Goal: Information Seeking & Learning: Learn about a topic

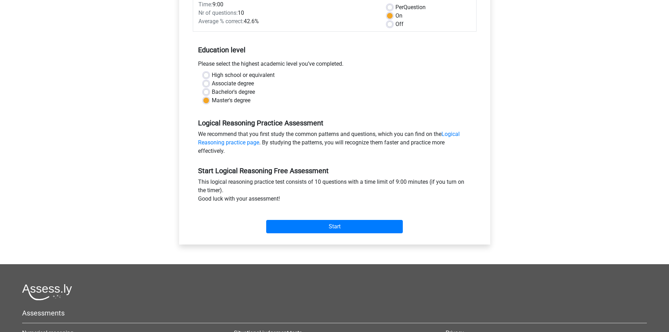
scroll to position [70, 0]
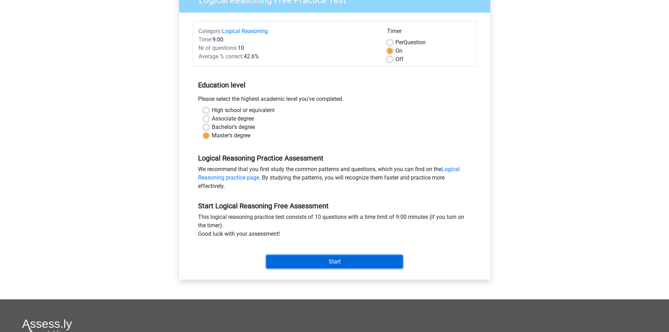
click at [344, 260] on input "Start" at bounding box center [334, 261] width 137 height 13
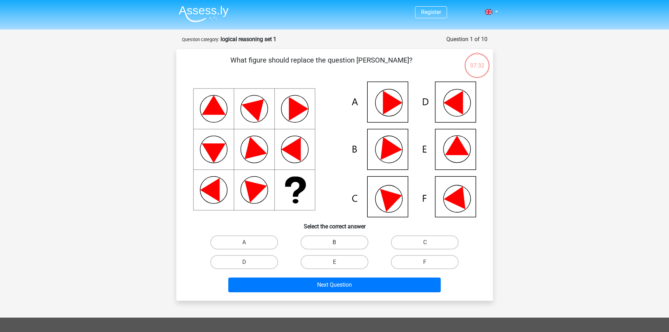
click at [345, 240] on label "B" at bounding box center [335, 242] width 68 height 14
click at [339, 242] on input "B" at bounding box center [336, 244] width 5 height 5
radio input "true"
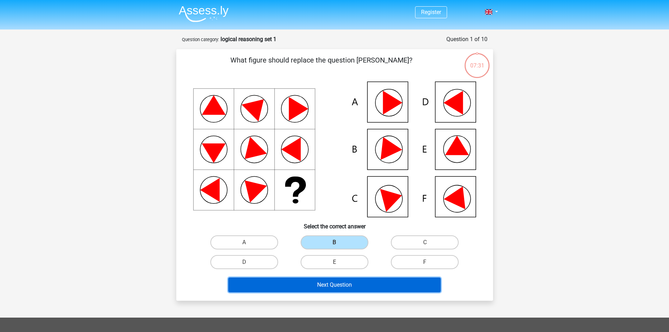
click at [348, 288] on button "Next Question" at bounding box center [334, 284] width 212 height 15
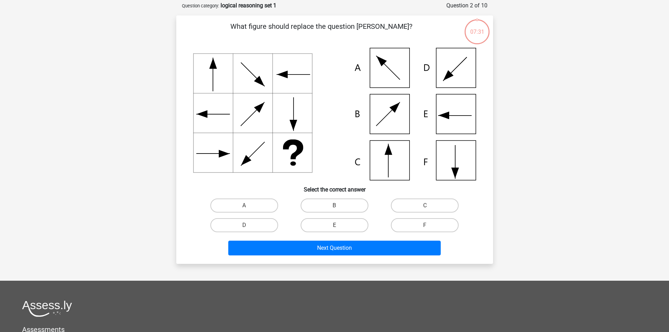
scroll to position [35, 0]
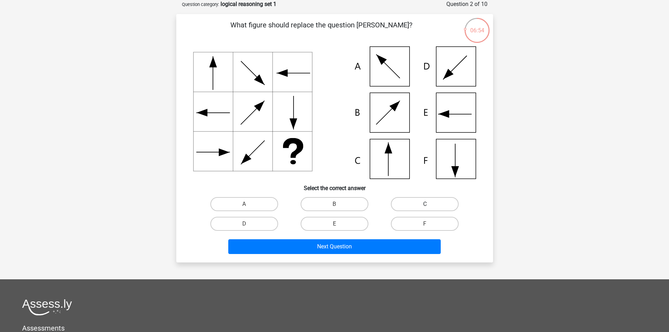
click at [427, 203] on label "C" at bounding box center [425, 204] width 68 height 14
click at [427, 204] on input "C" at bounding box center [427, 206] width 5 height 5
radio input "true"
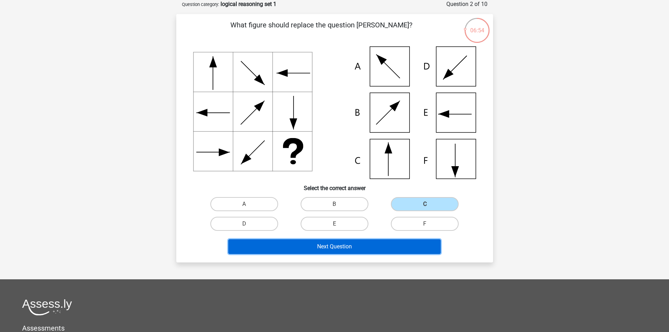
click at [360, 244] on button "Next Question" at bounding box center [334, 246] width 212 height 15
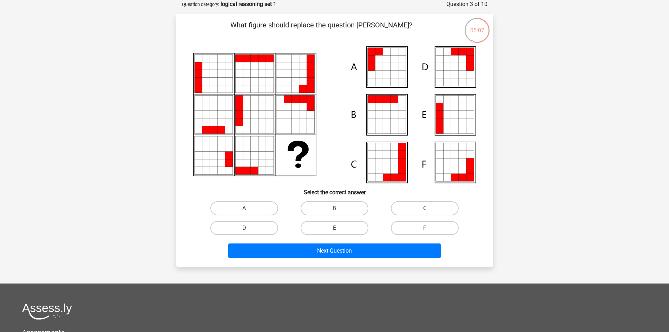
click at [231, 230] on label "D" at bounding box center [244, 228] width 68 height 14
click at [244, 230] on input "D" at bounding box center [246, 230] width 5 height 5
radio input "true"
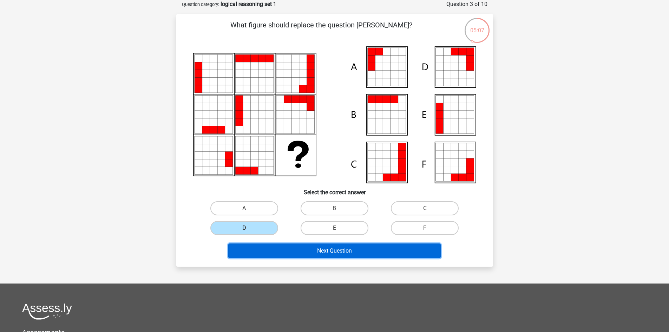
click at [283, 254] on button "Next Question" at bounding box center [334, 250] width 212 height 15
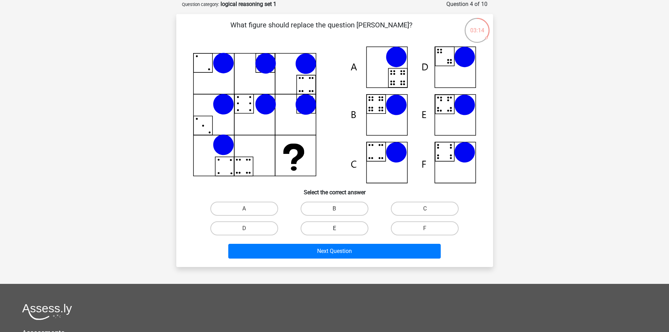
click at [340, 228] on label "E" at bounding box center [335, 228] width 68 height 14
click at [339, 228] on input "E" at bounding box center [336, 230] width 5 height 5
radio input "true"
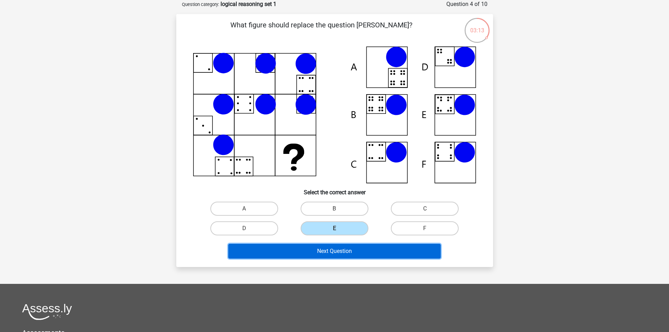
click at [340, 251] on button "Next Question" at bounding box center [334, 251] width 212 height 15
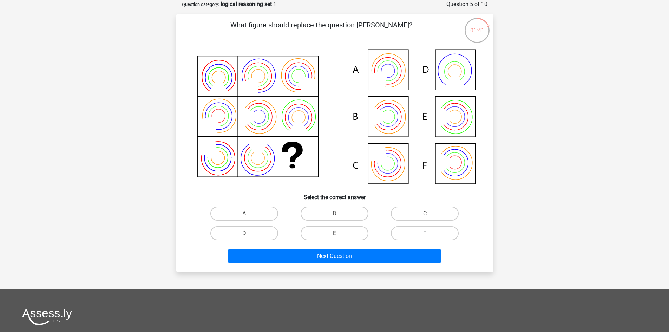
click at [414, 234] on label "F" at bounding box center [425, 233] width 68 height 14
click at [425, 234] on input "F" at bounding box center [427, 235] width 5 height 5
radio input "true"
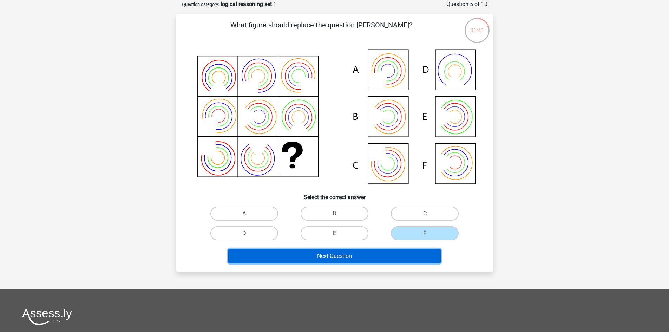
click at [413, 253] on button "Next Question" at bounding box center [334, 256] width 212 height 15
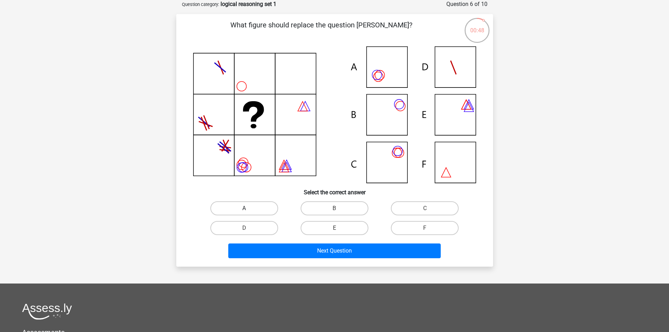
click at [233, 209] on label "A" at bounding box center [244, 208] width 68 height 14
click at [244, 209] on input "A" at bounding box center [246, 210] width 5 height 5
radio input "true"
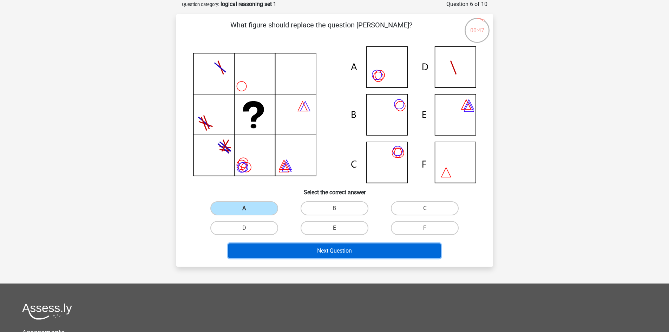
click at [252, 249] on button "Next Question" at bounding box center [334, 250] width 212 height 15
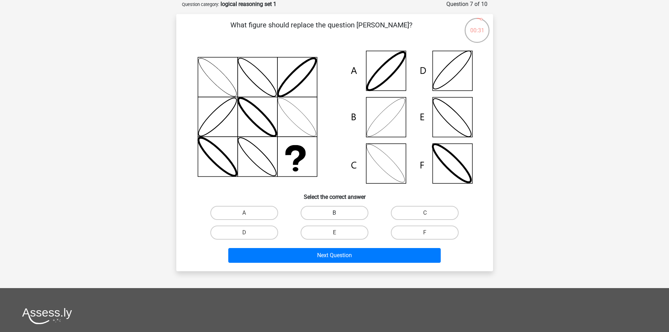
click at [348, 206] on label "B" at bounding box center [335, 213] width 68 height 14
click at [339, 213] on input "B" at bounding box center [336, 215] width 5 height 5
radio input "true"
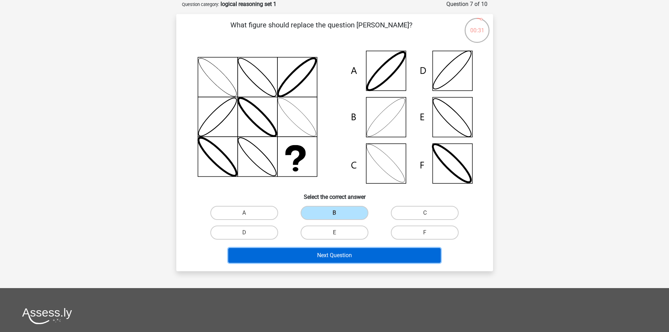
click at [341, 256] on button "Next Question" at bounding box center [334, 255] width 212 height 15
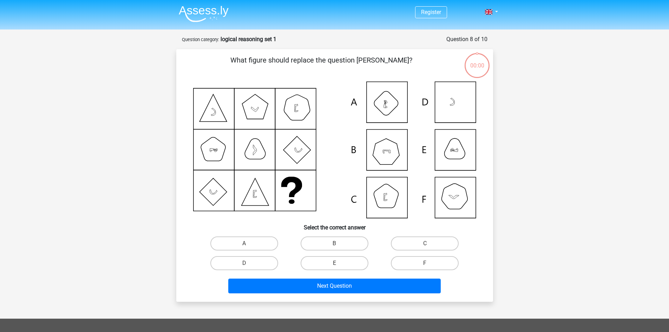
scroll to position [35, 0]
